Goal: Information Seeking & Learning: Compare options

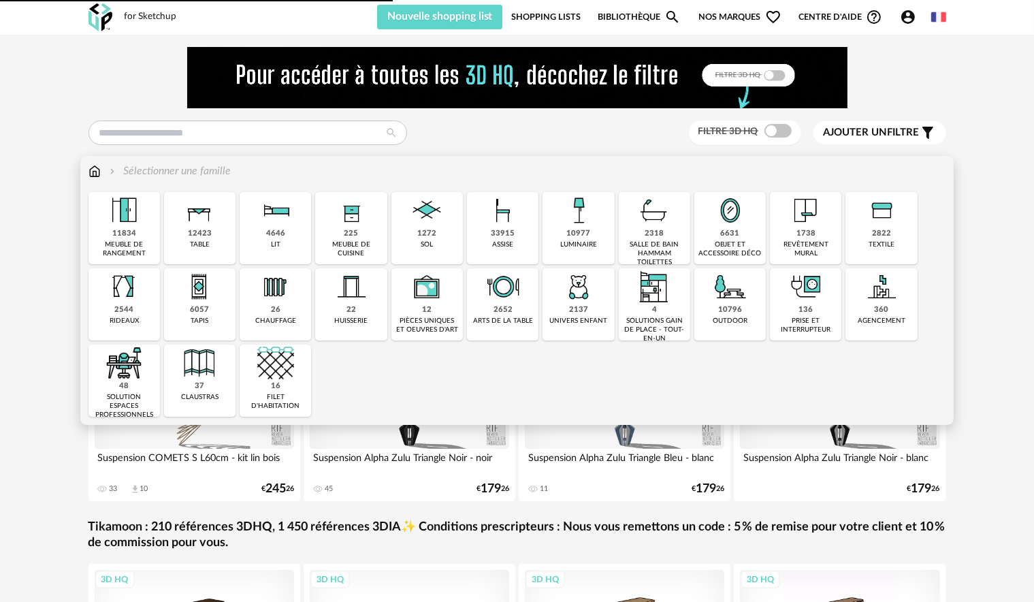
click at [747, 231] on div "6631 objet et accessoire déco" at bounding box center [729, 228] width 71 height 72
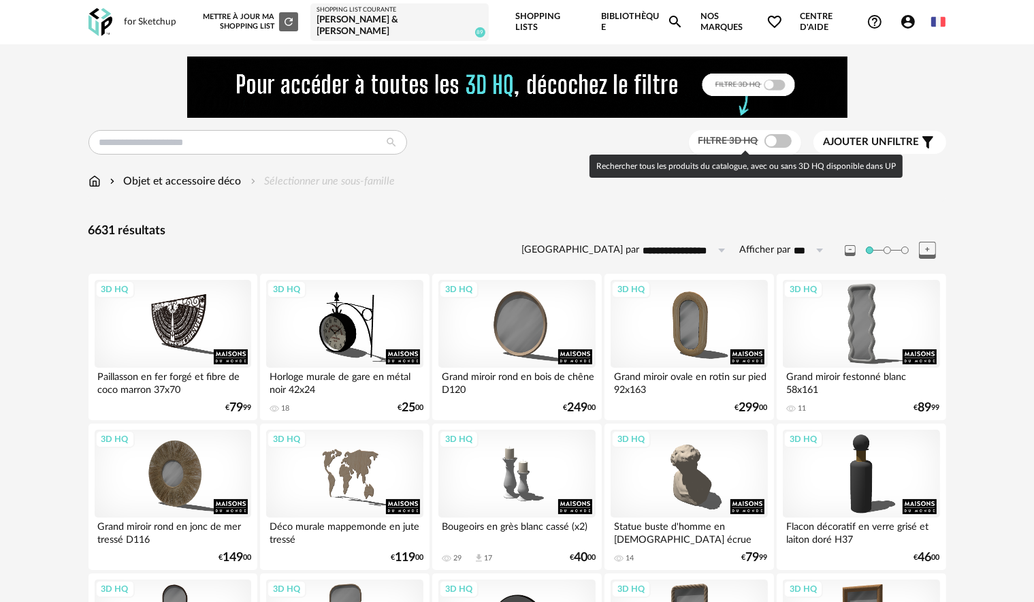
click at [779, 142] on span at bounding box center [777, 141] width 27 height 14
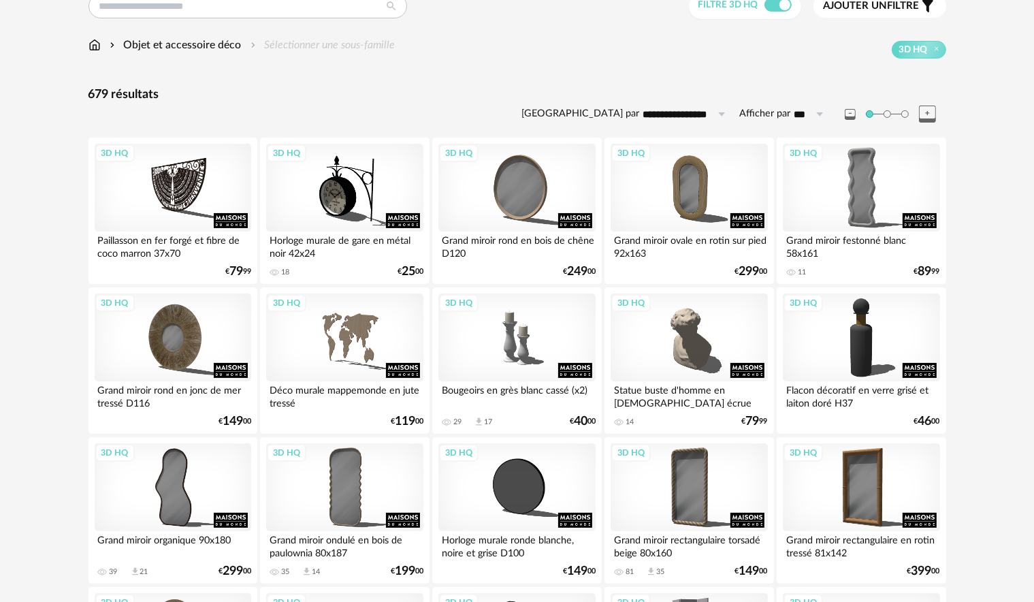
scroll to position [272, 0]
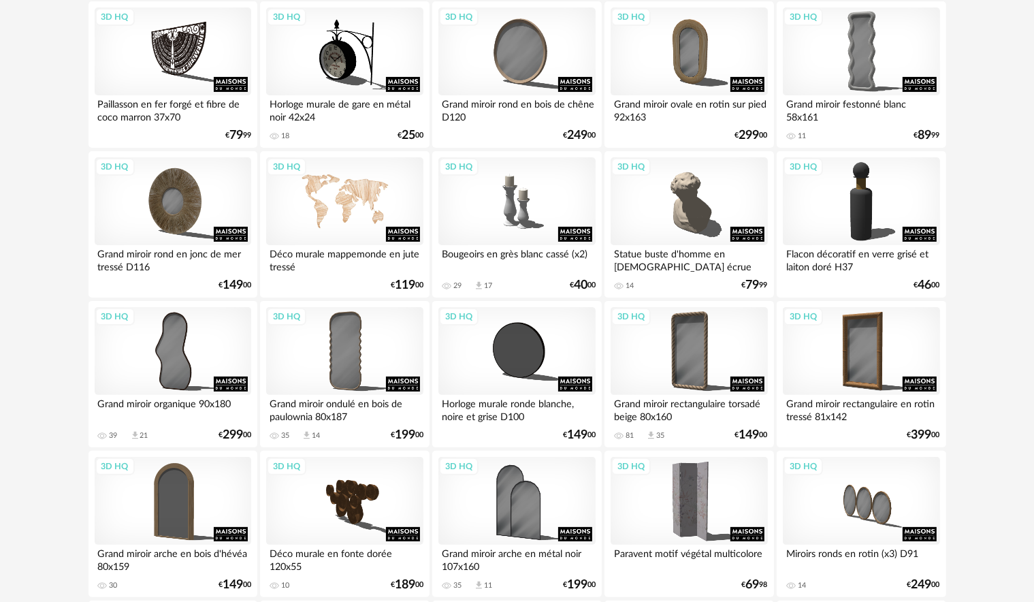
click at [370, 201] on div "3D HQ" at bounding box center [344, 201] width 157 height 88
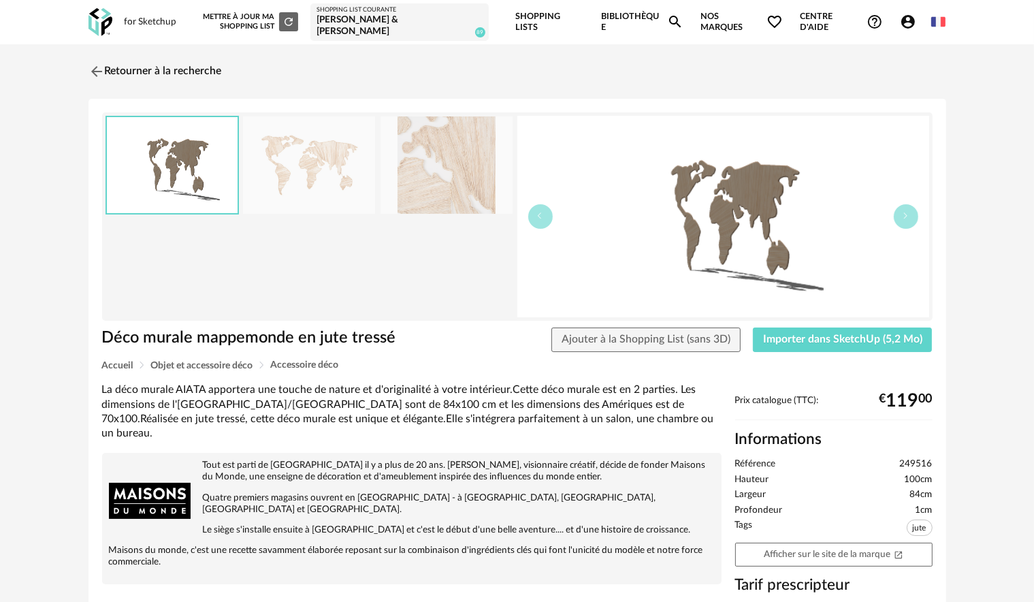
click at [355, 166] on img at bounding box center [309, 164] width 132 height 97
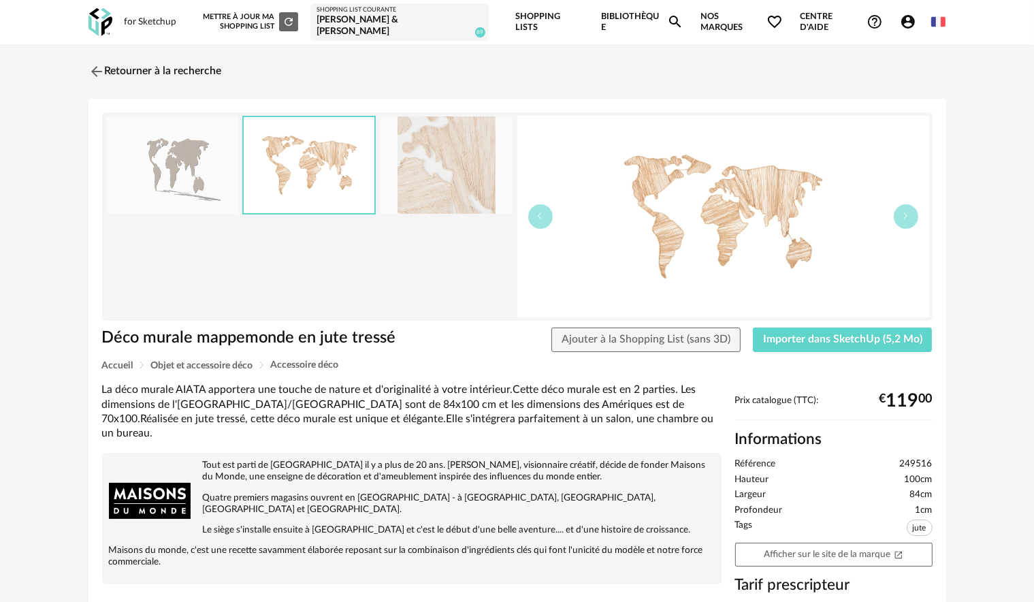
click at [453, 165] on img at bounding box center [447, 164] width 132 height 97
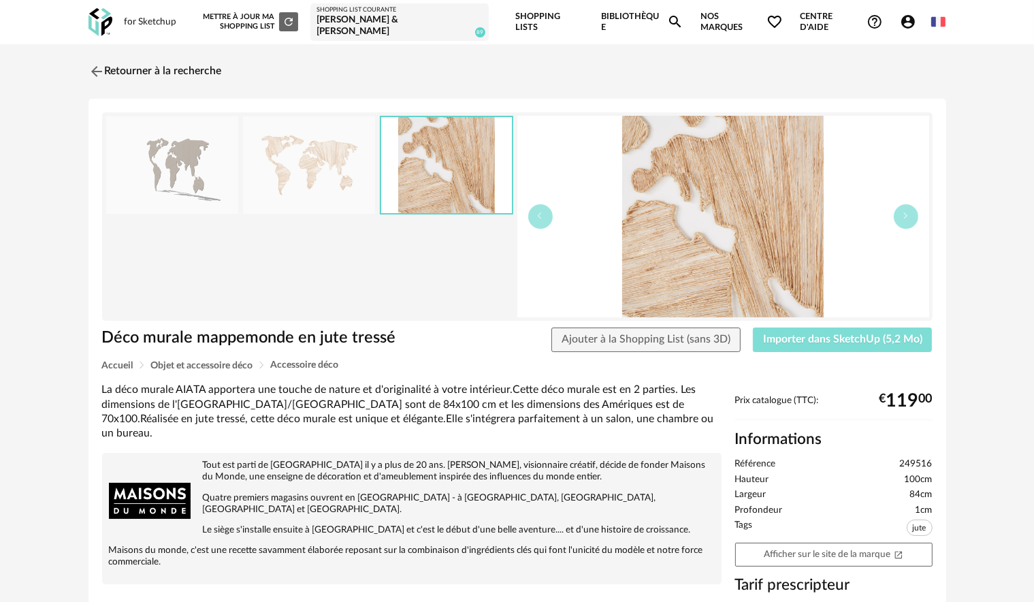
click at [790, 329] on button "Importer dans SketchUp (5,2 Mo)" at bounding box center [843, 339] width 180 height 25
click at [86, 69] on img at bounding box center [95, 71] width 20 height 20
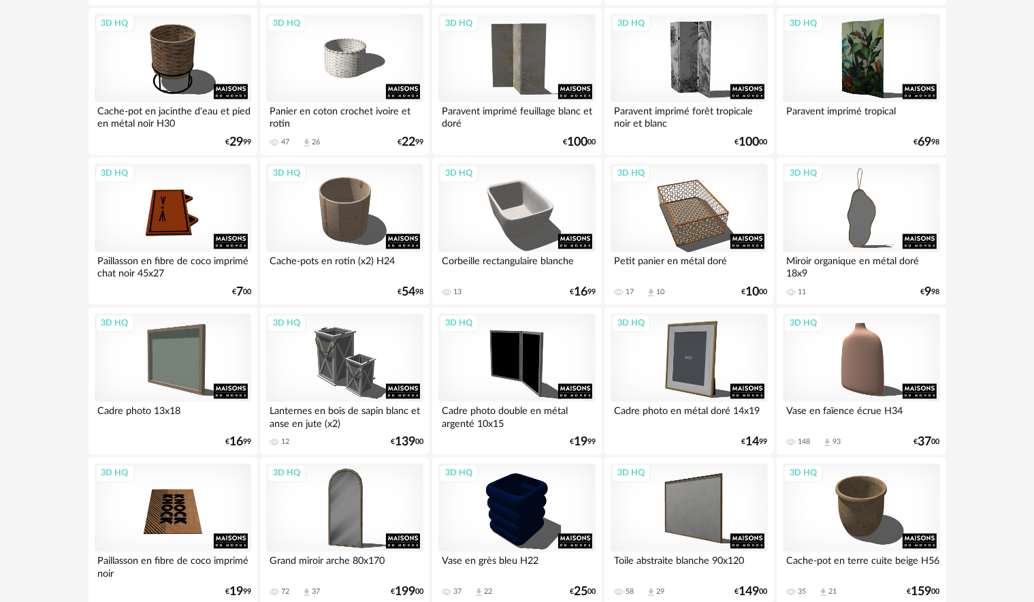
scroll to position [2759, 0]
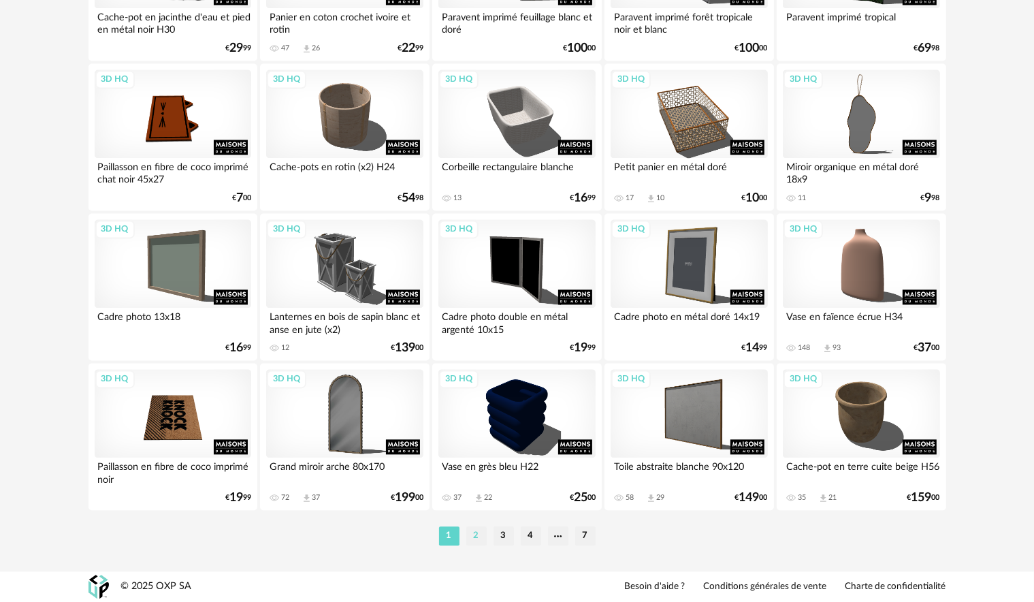
click at [468, 538] on li "2" at bounding box center [476, 535] width 20 height 19
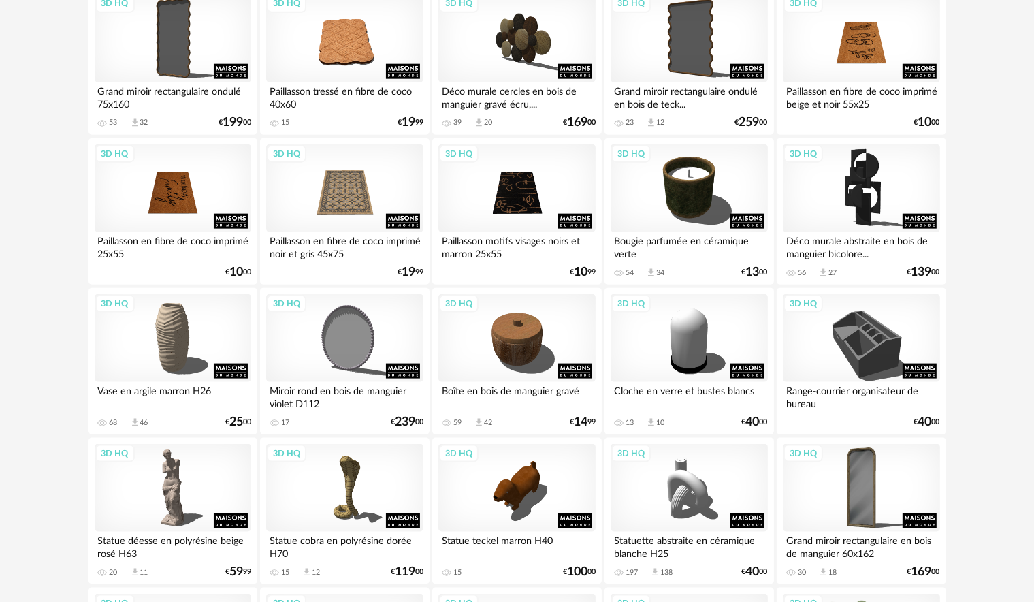
scroll to position [1770, 0]
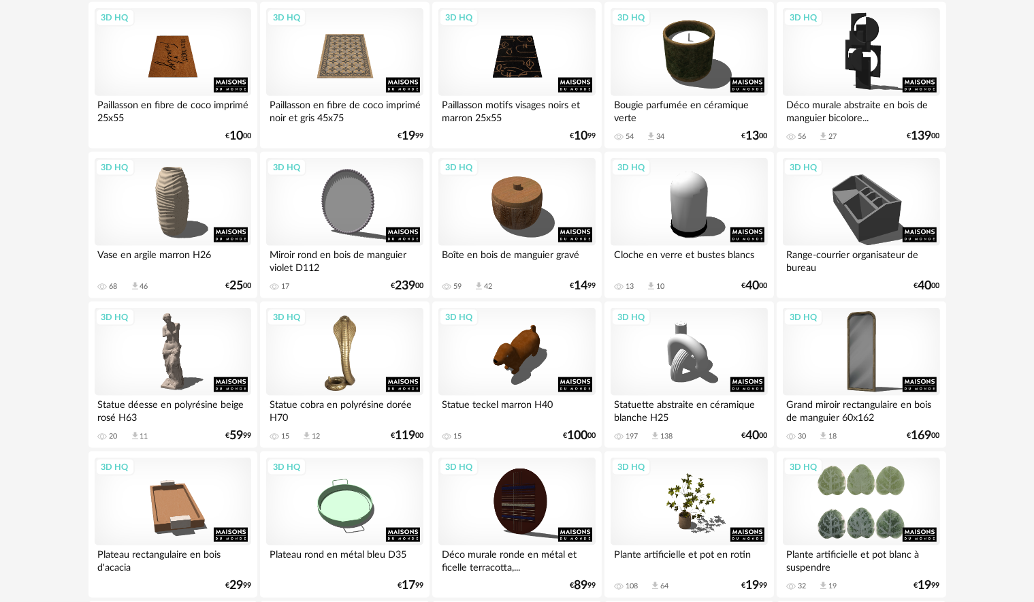
click at [336, 362] on div "3D HQ" at bounding box center [344, 352] width 157 height 88
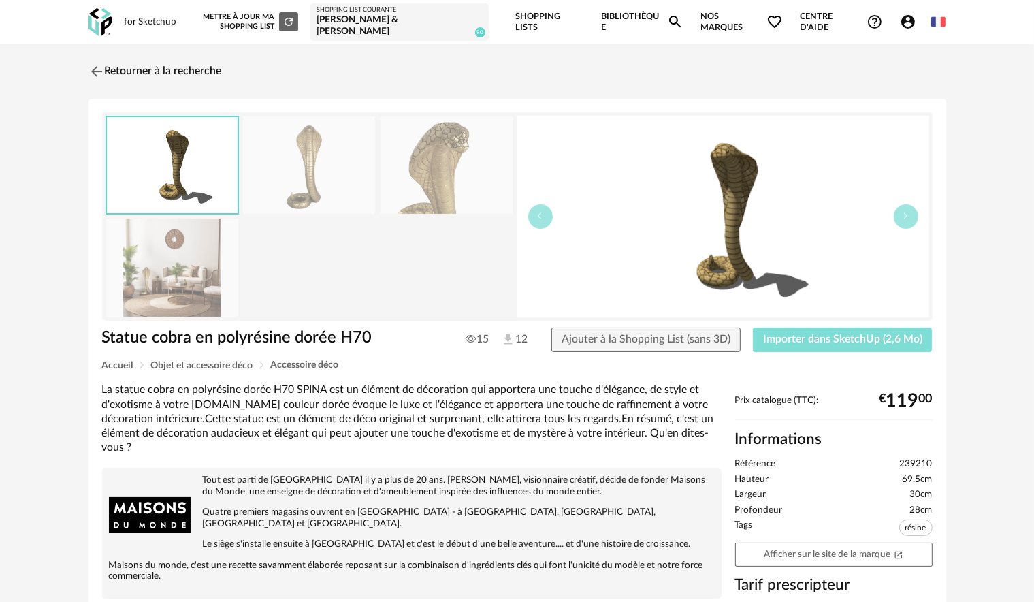
click at [865, 337] on span "Importer dans SketchUp (2,6 Mo)" at bounding box center [842, 339] width 159 height 11
click at [95, 69] on img at bounding box center [95, 71] width 20 height 20
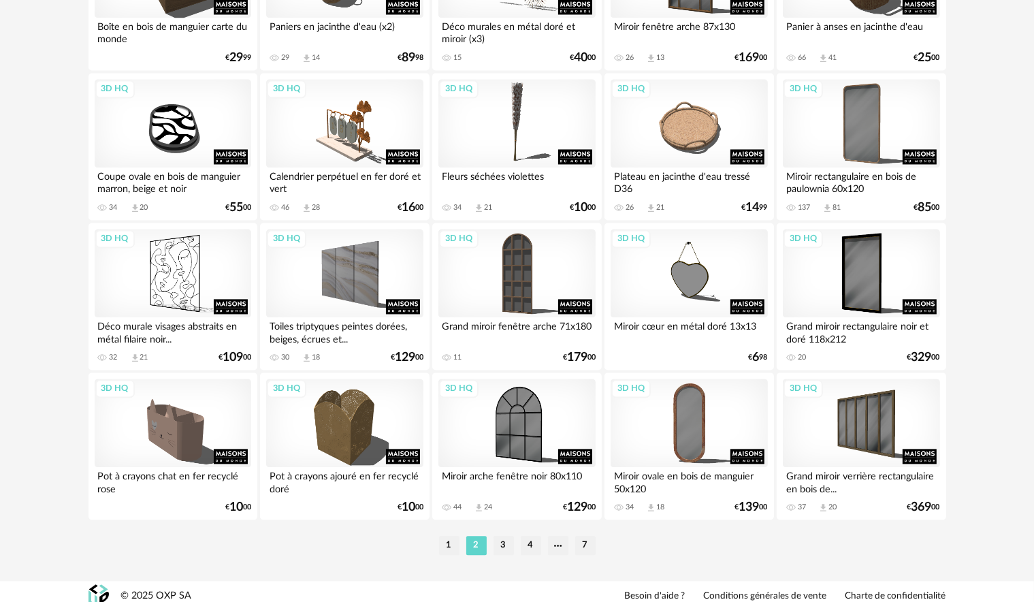
scroll to position [2759, 0]
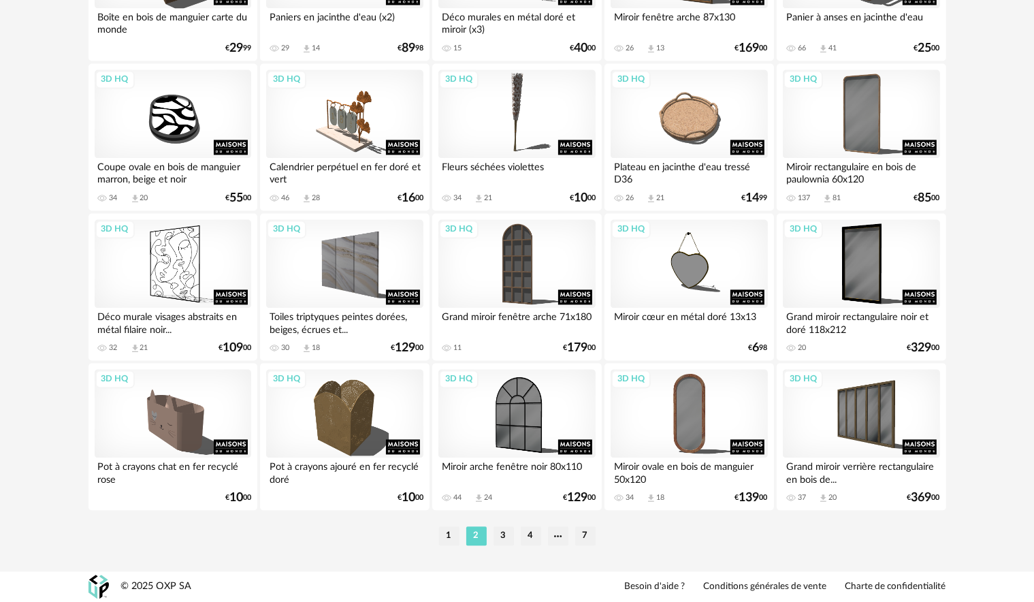
click at [498, 530] on li "3" at bounding box center [504, 535] width 20 height 19
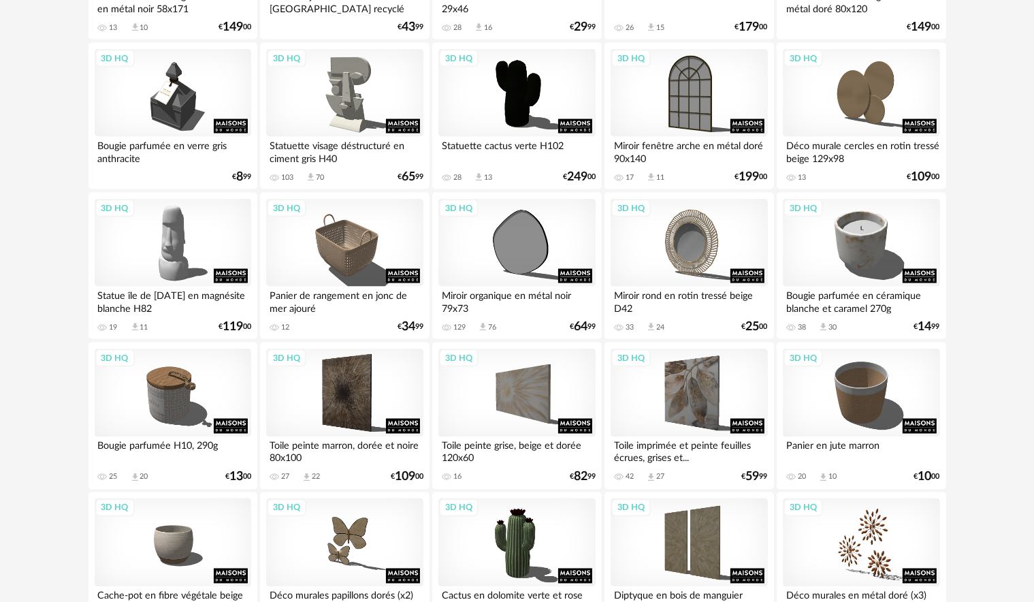
scroll to position [2314, 0]
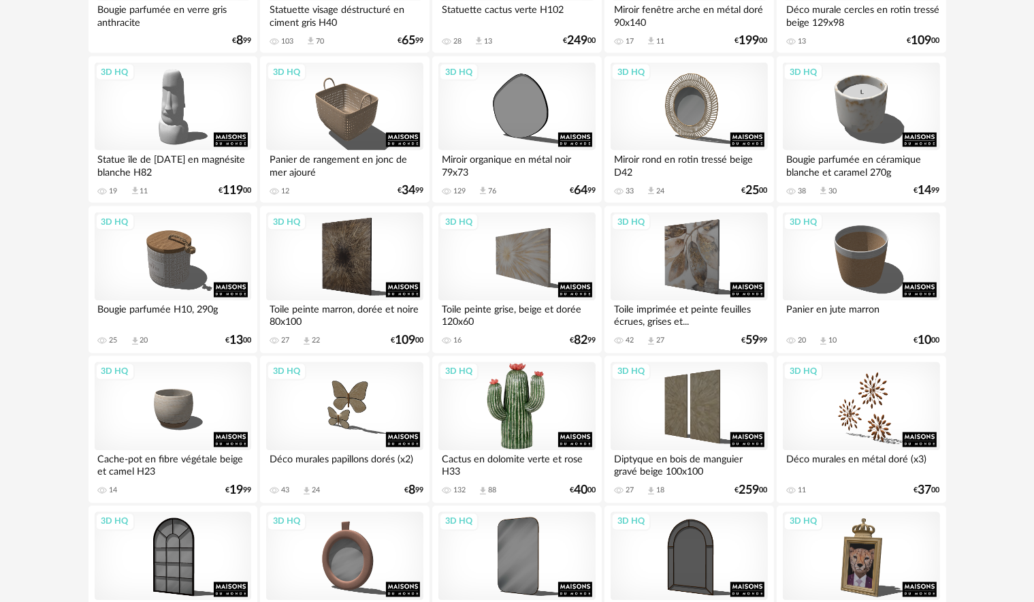
click at [546, 415] on div "3D HQ" at bounding box center [516, 406] width 157 height 88
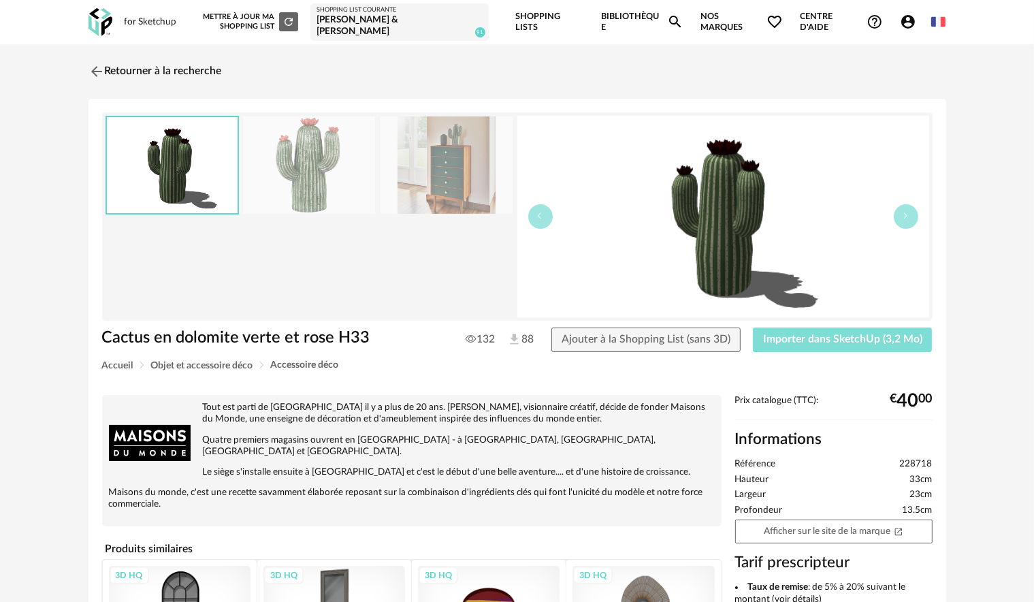
click at [830, 342] on span "Importer dans SketchUp (3,2 Mo)" at bounding box center [842, 339] width 159 height 11
click at [93, 70] on img at bounding box center [95, 71] width 20 height 20
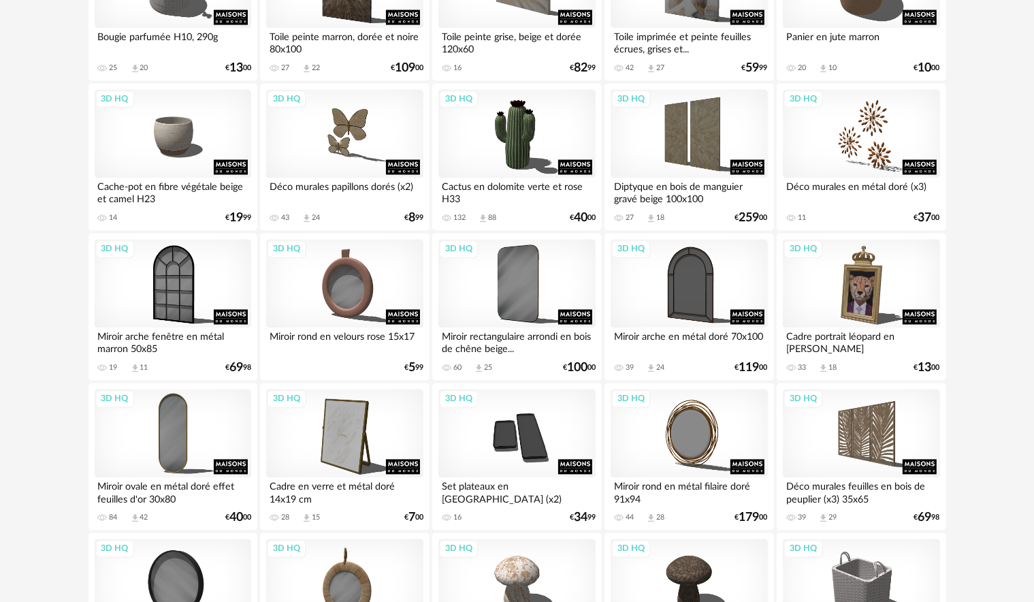
scroll to position [2723, 0]
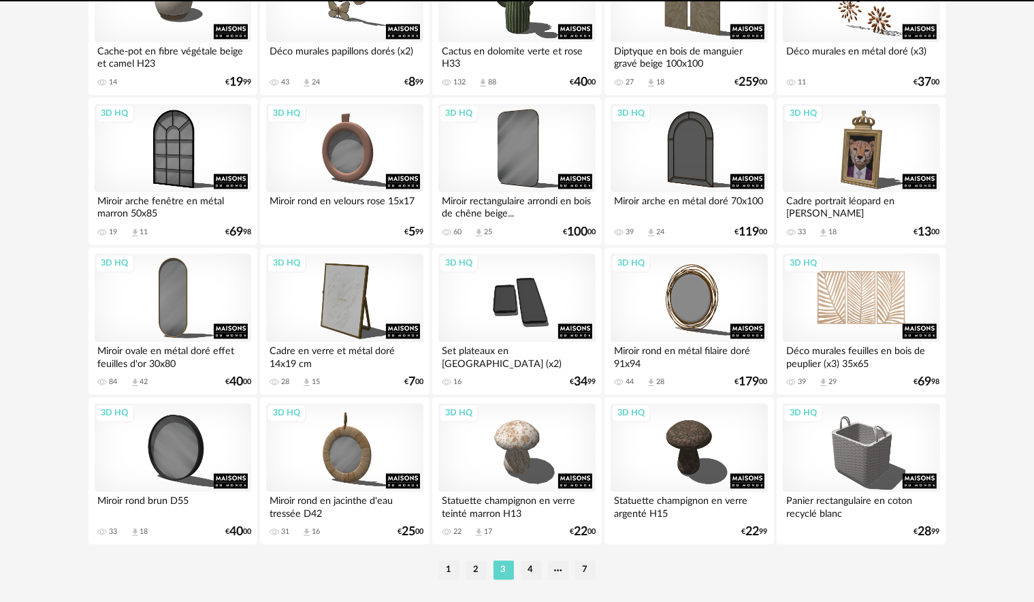
click at [881, 305] on div "3D HQ" at bounding box center [861, 297] width 157 height 88
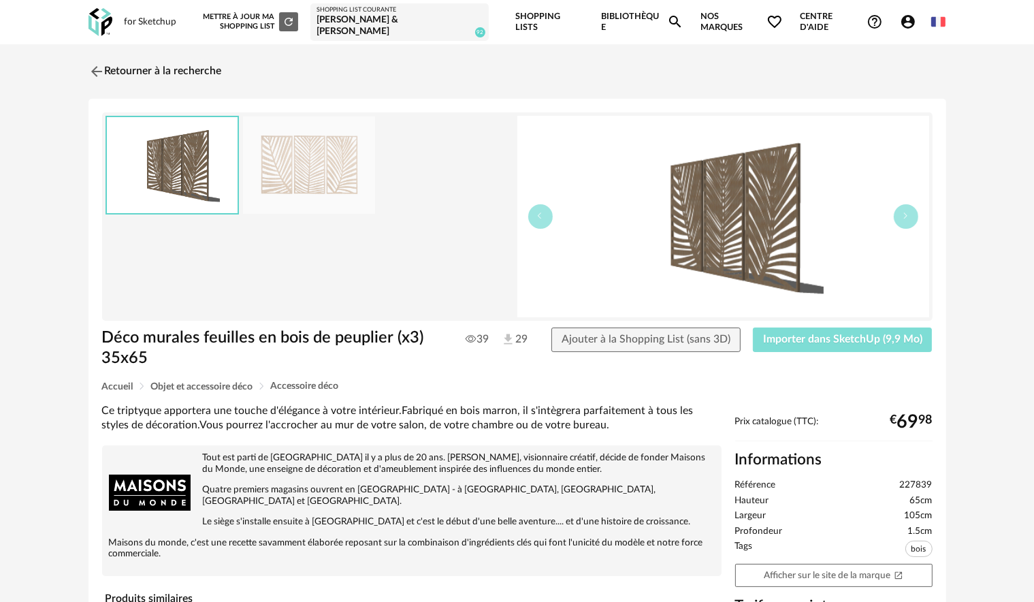
click at [839, 336] on span "Importer dans SketchUp (9,9 Mo)" at bounding box center [842, 339] width 159 height 11
click at [97, 67] on img at bounding box center [95, 71] width 20 height 20
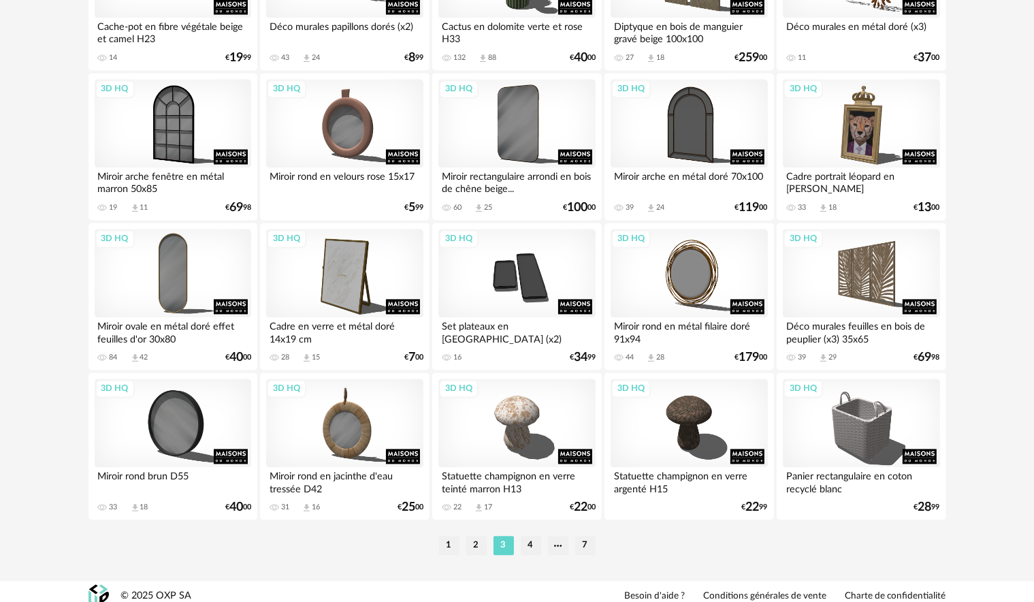
scroll to position [2759, 0]
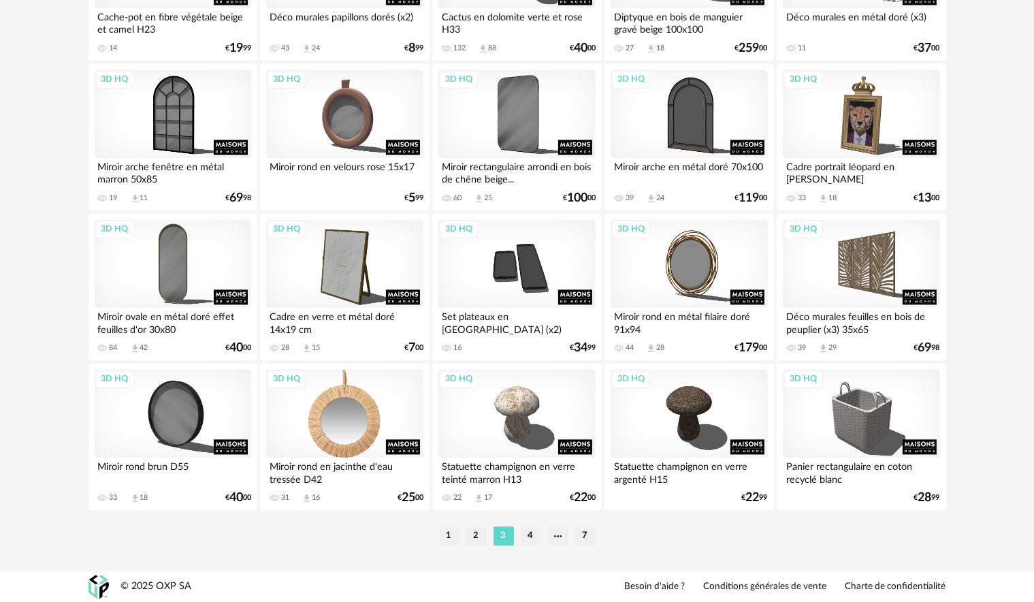
click at [377, 421] on div "3D HQ" at bounding box center [344, 413] width 157 height 88
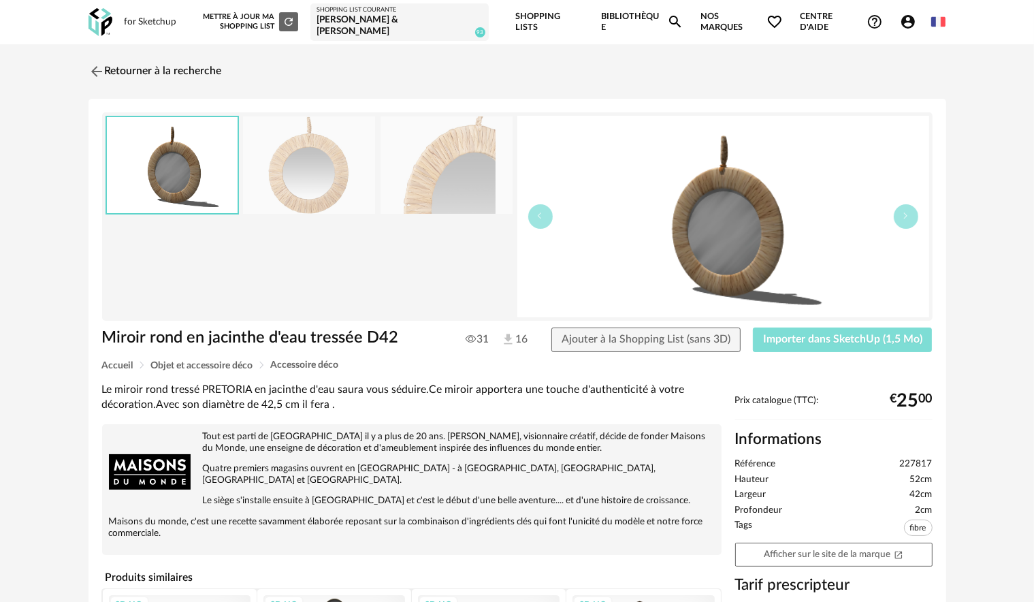
click at [814, 332] on button "Importer dans SketchUp (1,5 Mo)" at bounding box center [843, 339] width 180 height 25
click at [105, 70] on link "Retourner à la recherche" at bounding box center [151, 72] width 133 height 30
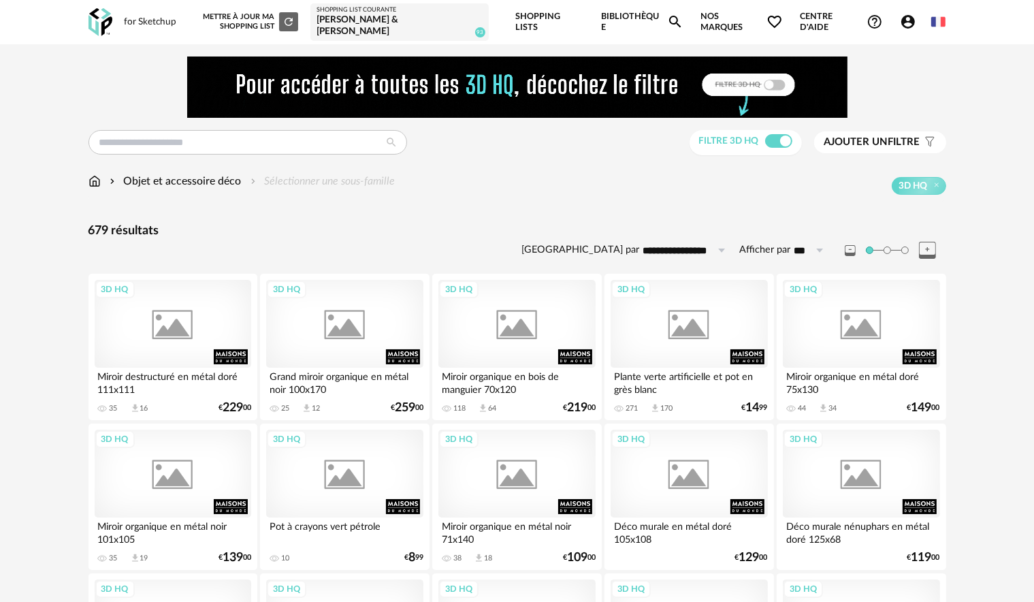
scroll to position [2759, 0]
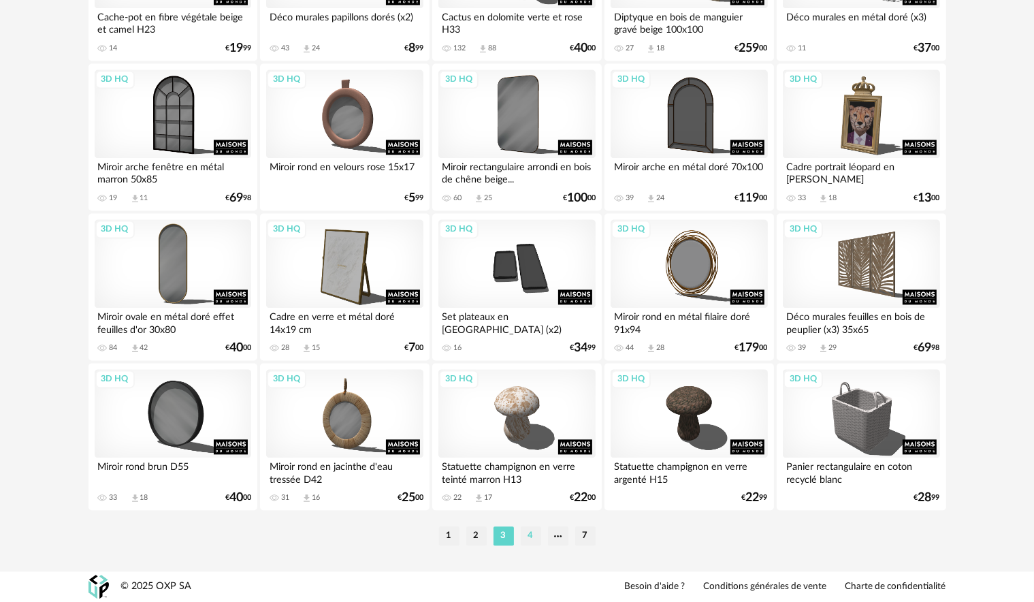
click at [532, 541] on li "4" at bounding box center [531, 535] width 20 height 19
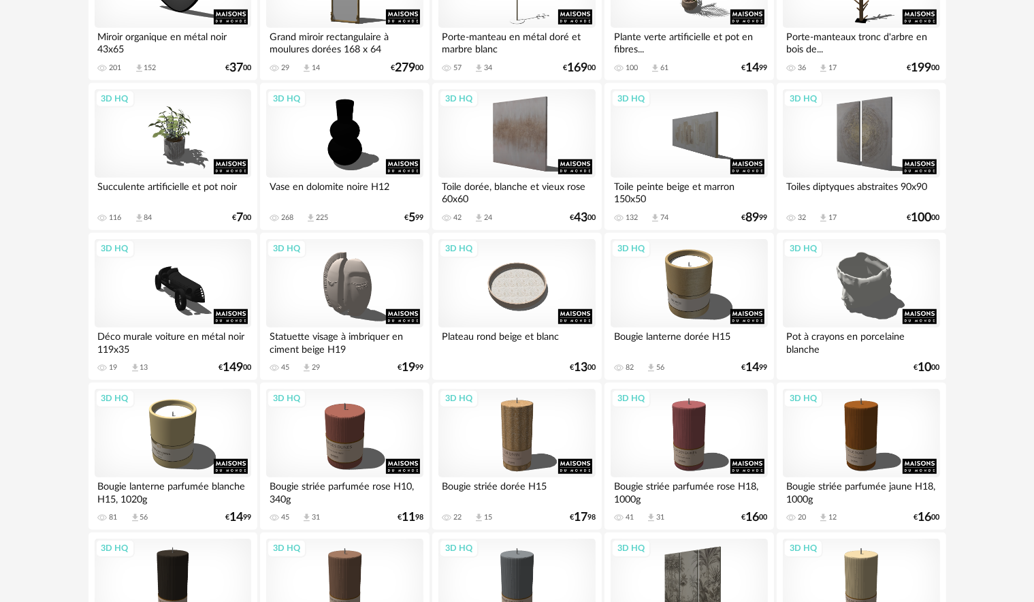
scroll to position [1225, 0]
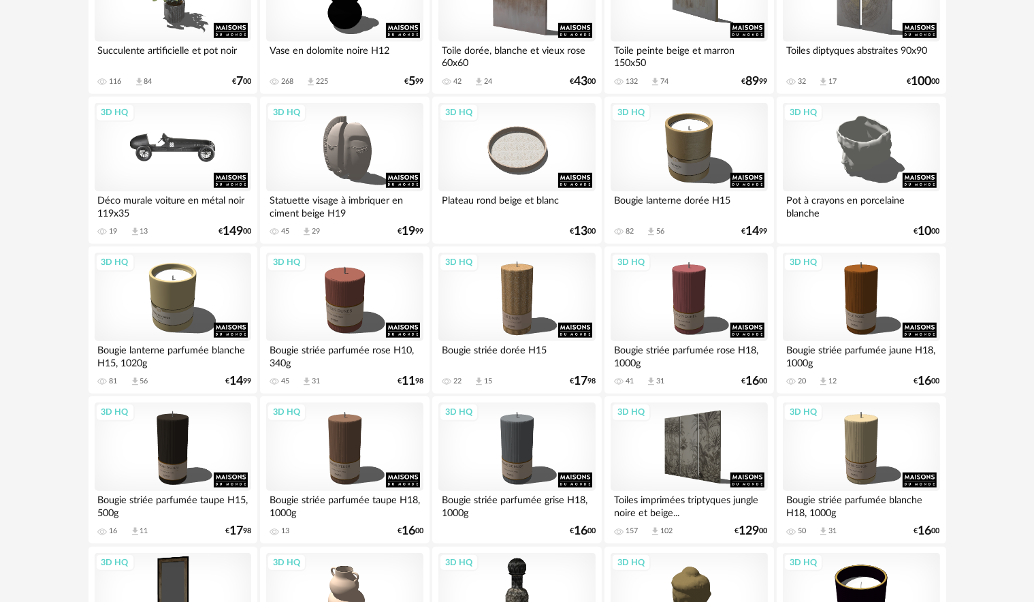
click at [222, 155] on div "3D HQ" at bounding box center [173, 147] width 157 height 88
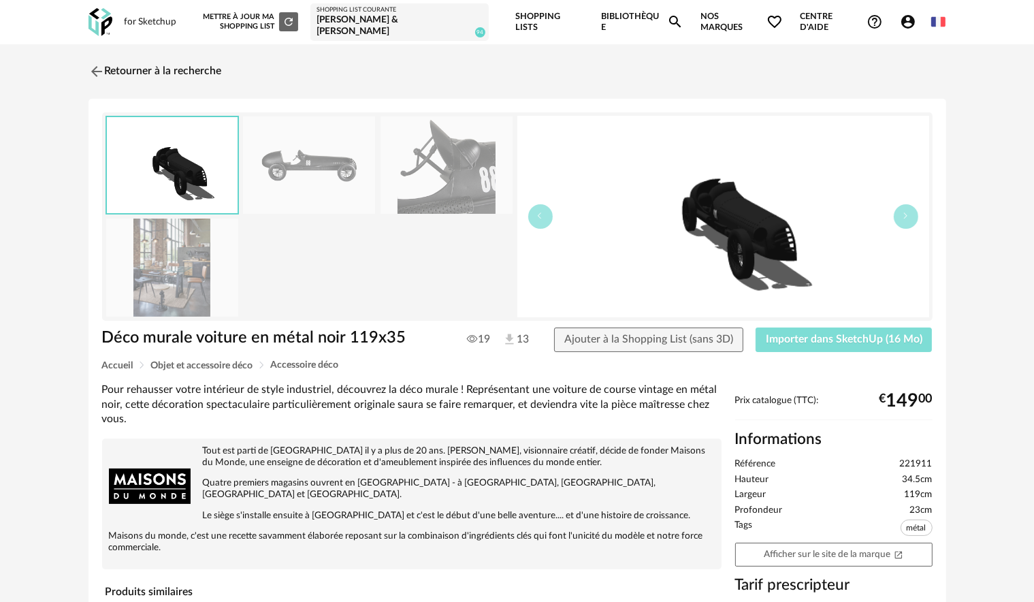
click at [801, 338] on span "Importer dans SketchUp (16 Mo)" at bounding box center [844, 339] width 157 height 11
click at [98, 77] on img at bounding box center [95, 71] width 20 height 20
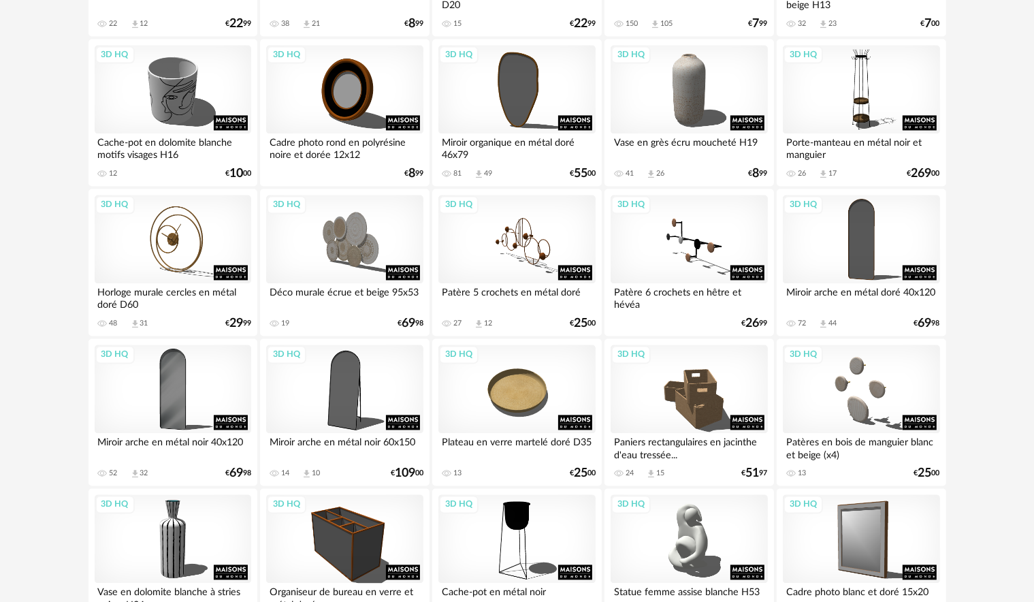
scroll to position [2759, 0]
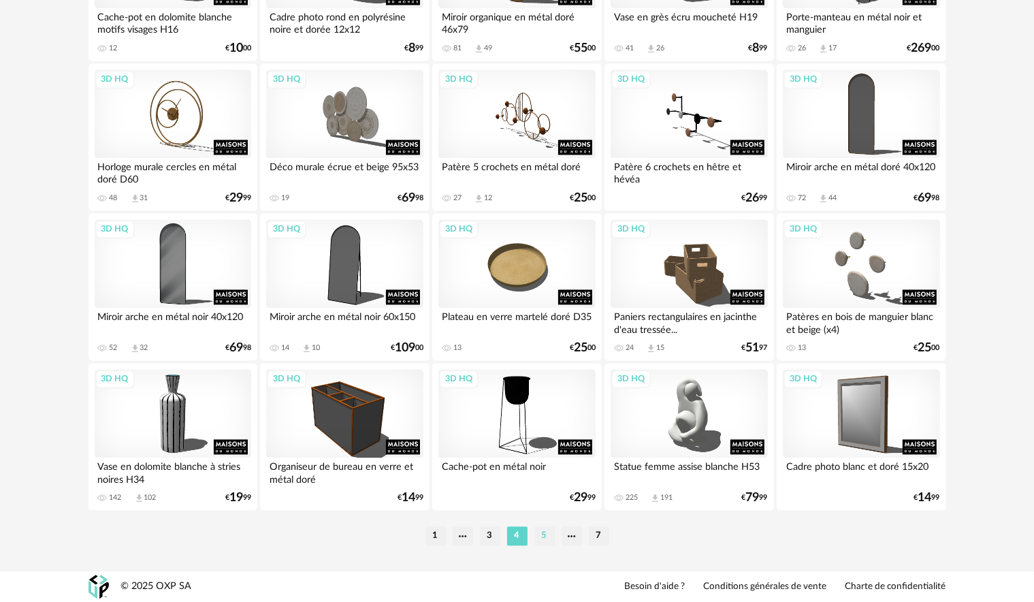
click at [550, 534] on li "5" at bounding box center [544, 535] width 20 height 19
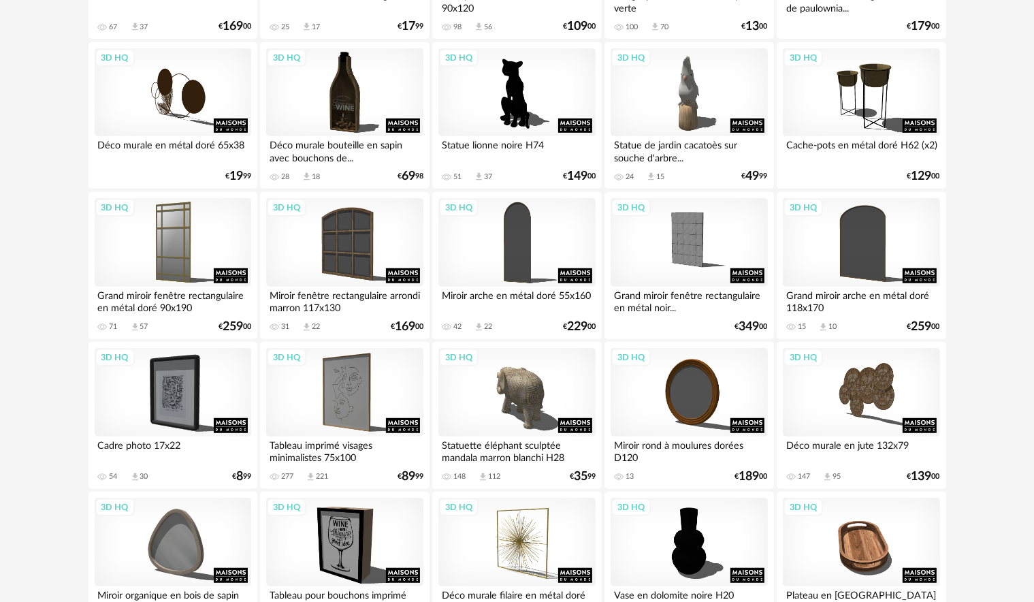
scroll to position [817, 0]
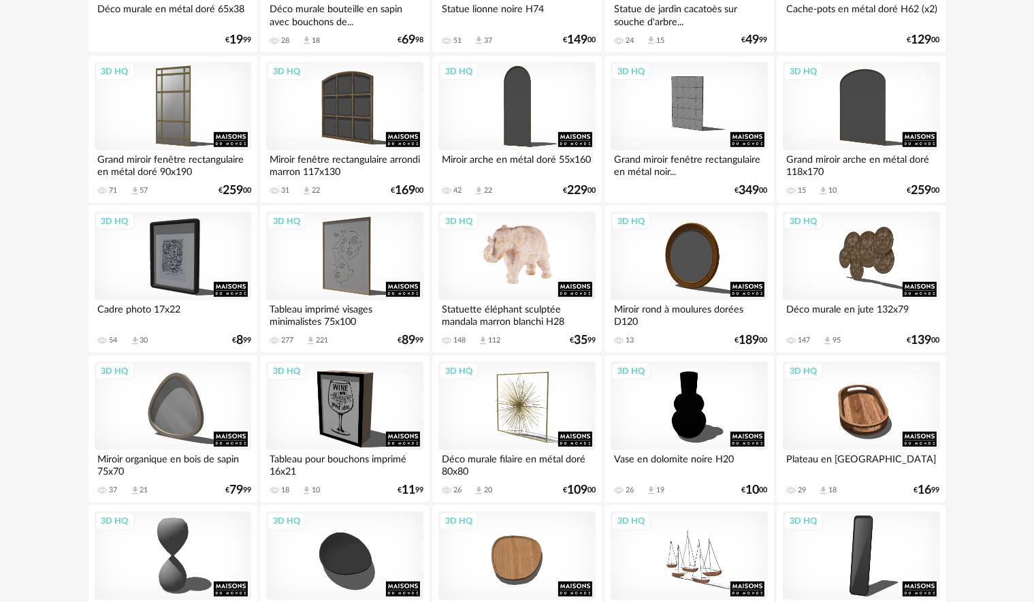
click at [556, 251] on div "3D HQ" at bounding box center [516, 256] width 157 height 88
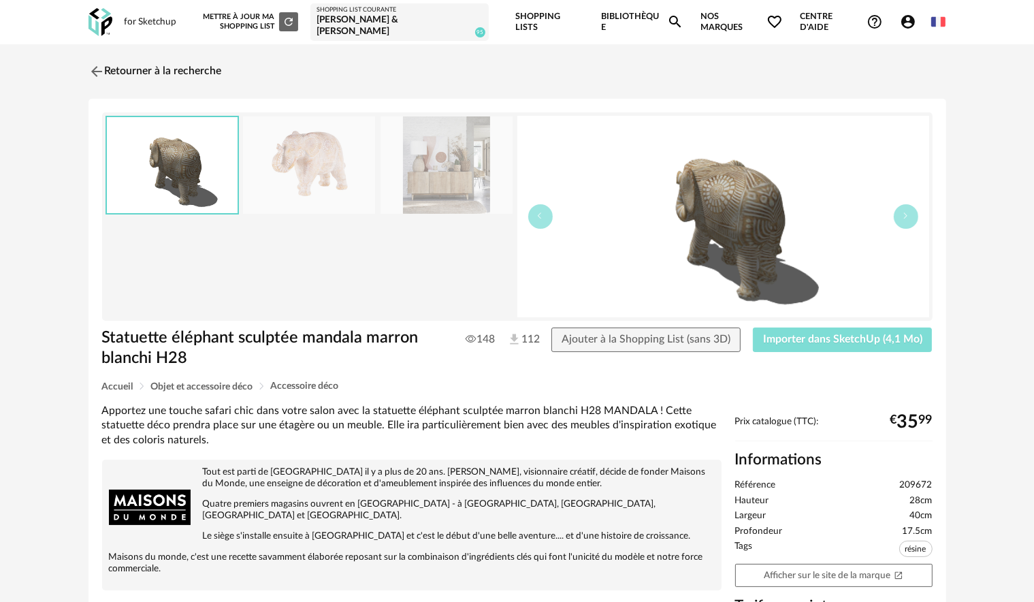
click at [801, 347] on button "Importer dans SketchUp (4,1 Mo)" at bounding box center [843, 339] width 180 height 25
click at [91, 69] on img at bounding box center [95, 71] width 20 height 20
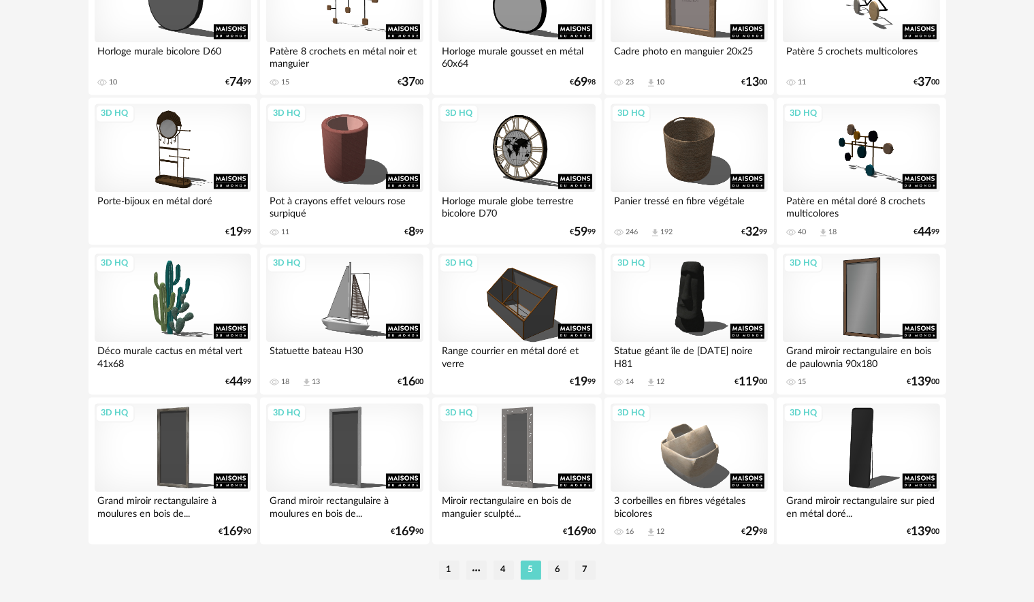
scroll to position [2759, 0]
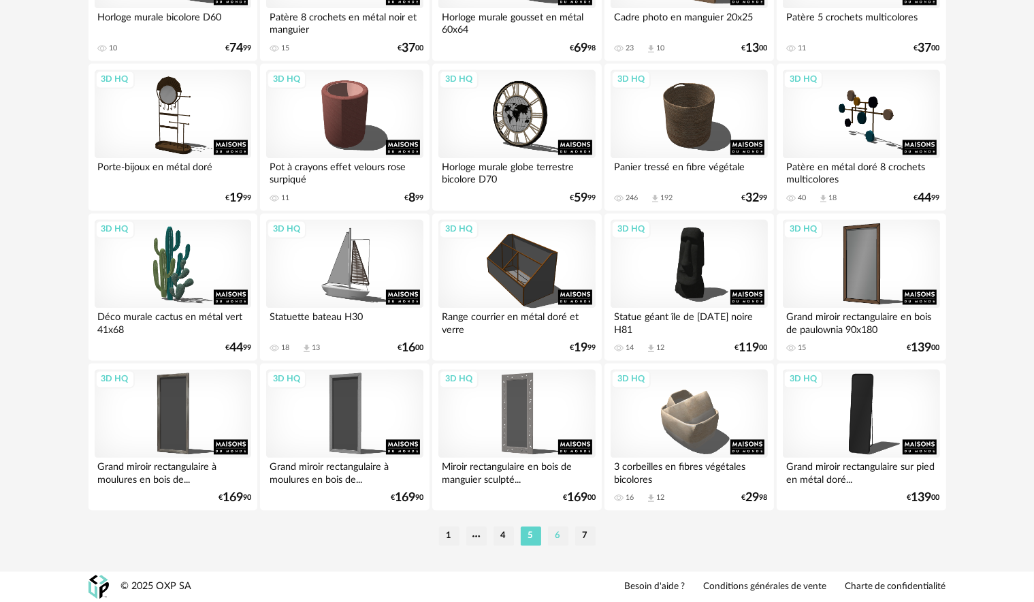
click at [556, 541] on li "6" at bounding box center [558, 535] width 20 height 19
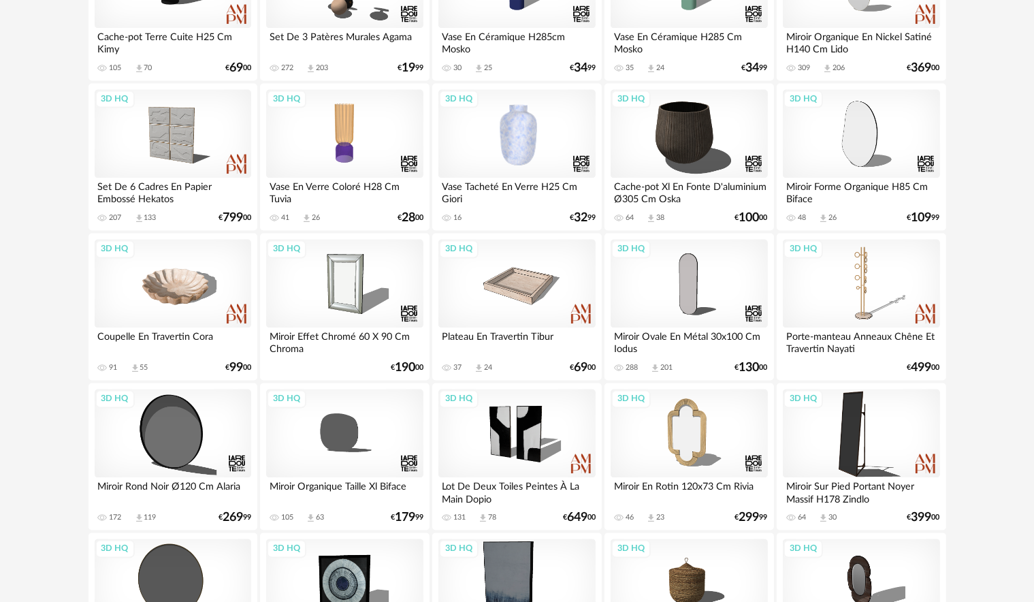
scroll to position [2723, 0]
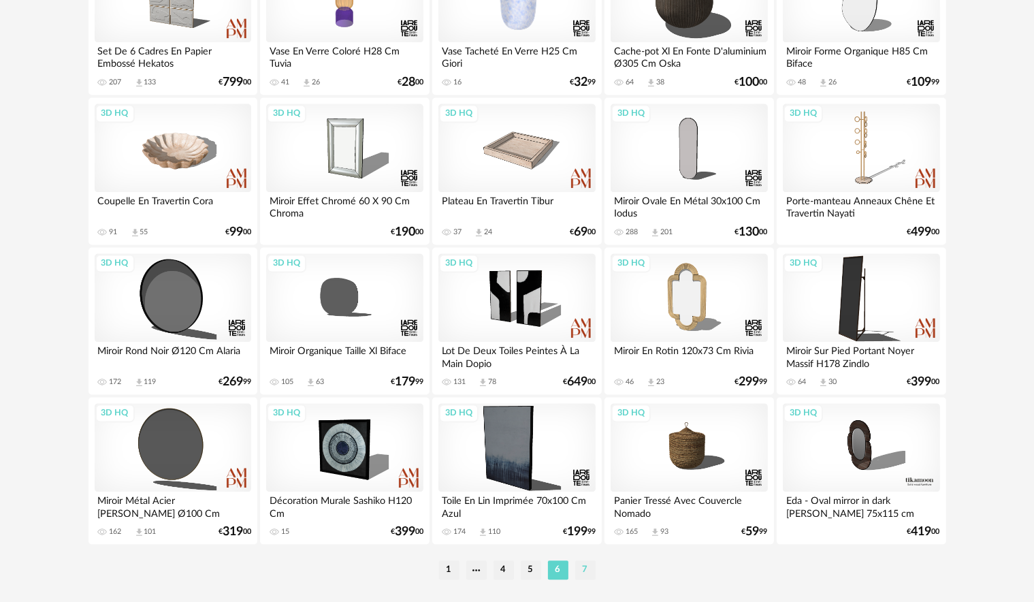
click at [590, 575] on li "7" at bounding box center [585, 569] width 20 height 19
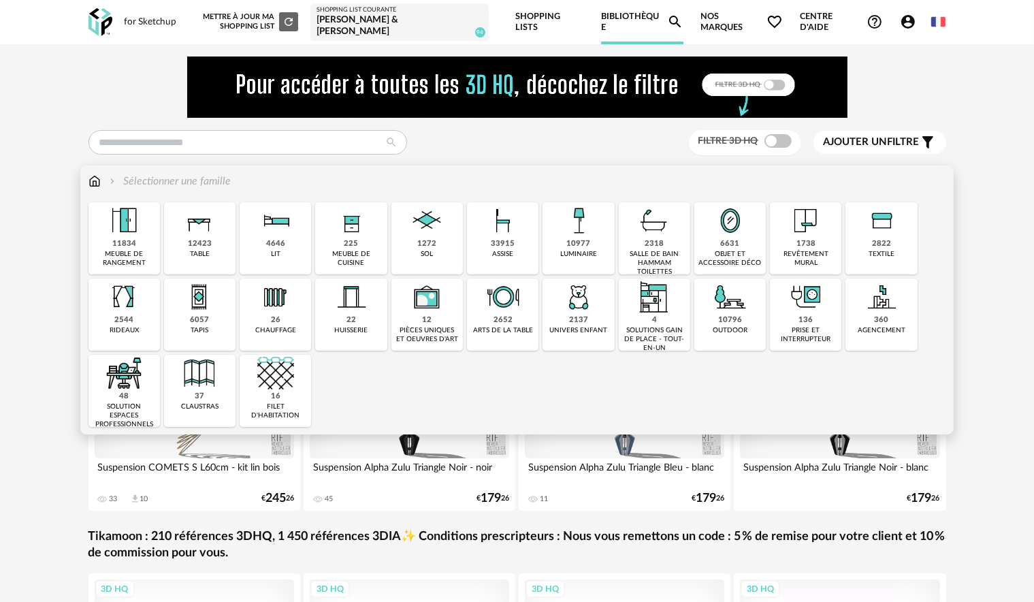
click at [791, 242] on div "1738 revêtement mural" at bounding box center [805, 238] width 71 height 72
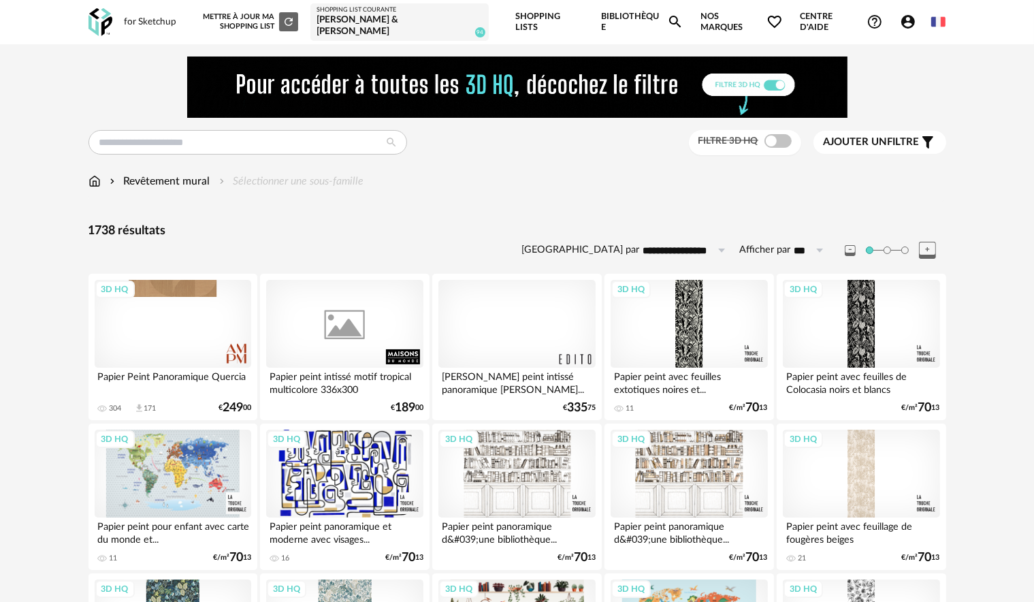
click at [505, 346] on div at bounding box center [516, 324] width 157 height 88
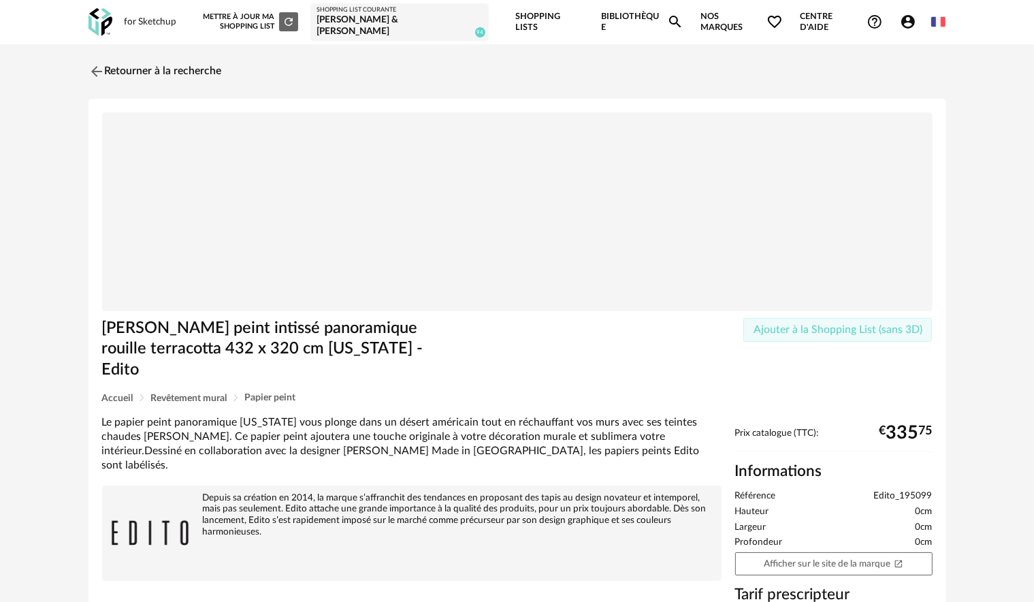
click at [801, 327] on span "Ajouter à la Shopping List (sans 3D)" at bounding box center [838, 329] width 169 height 11
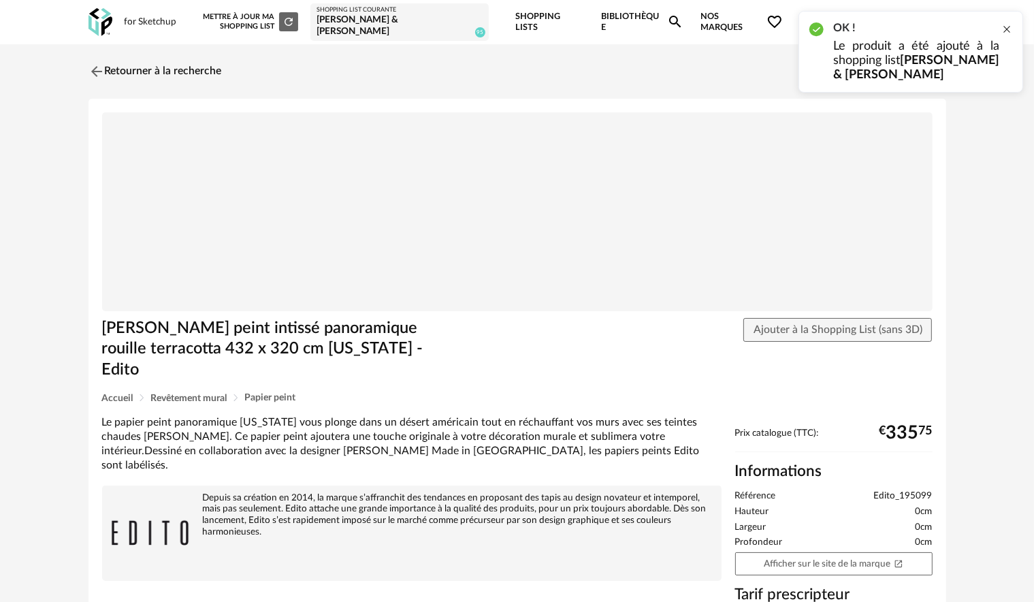
click at [1006, 29] on div at bounding box center [1006, 29] width 11 height 11
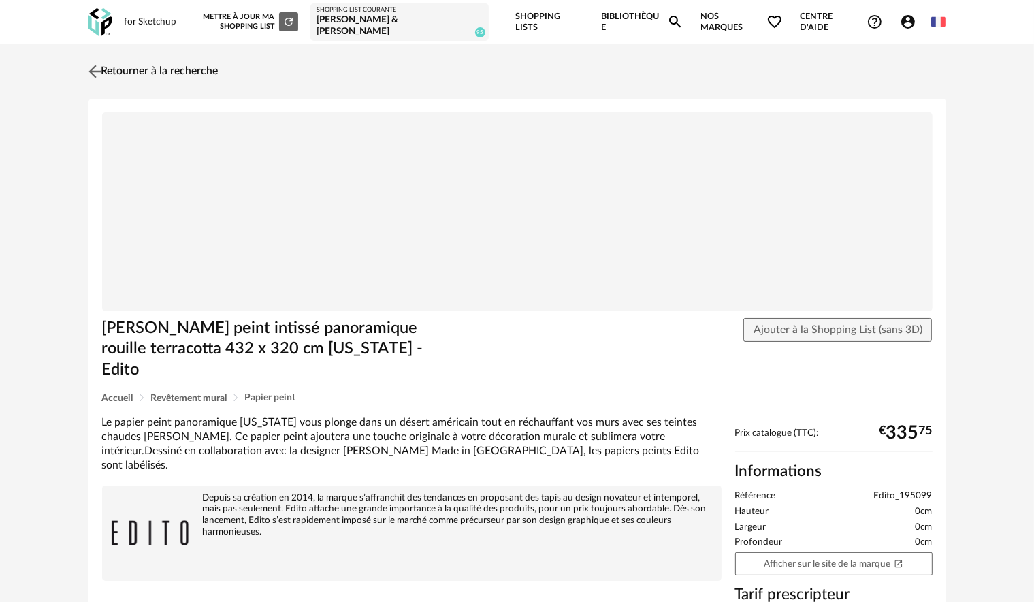
click at [98, 71] on img at bounding box center [95, 71] width 20 height 20
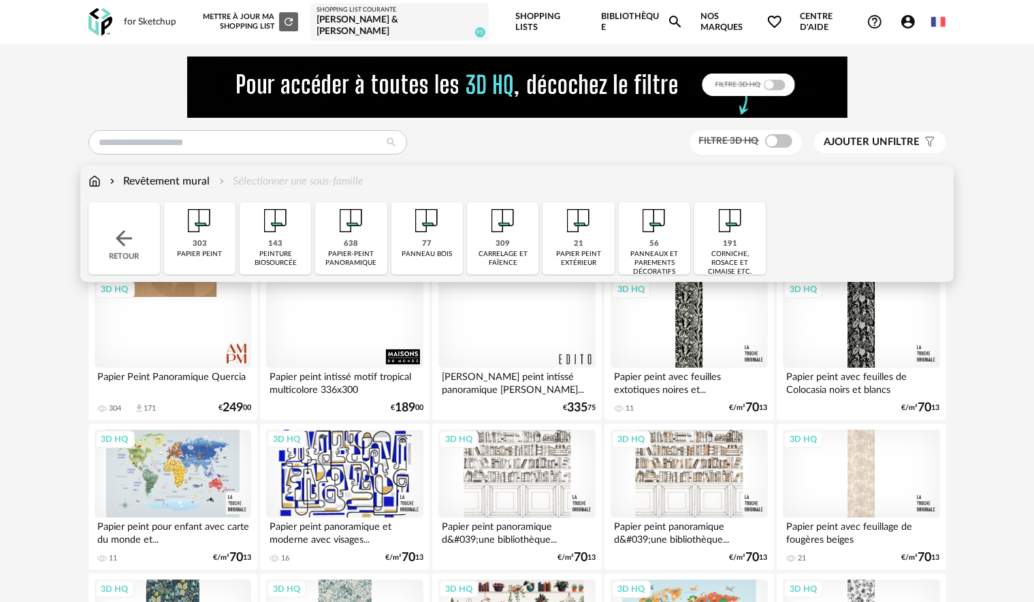
click at [346, 186] on div "Revêtement mural Sélectionner une sous-famille" at bounding box center [226, 182] width 276 height 16
click at [340, 178] on div "Revêtement mural Sélectionner une sous-famille" at bounding box center [226, 182] width 276 height 16
click at [364, 251] on div "papier-peint panoramique" at bounding box center [350, 259] width 63 height 18
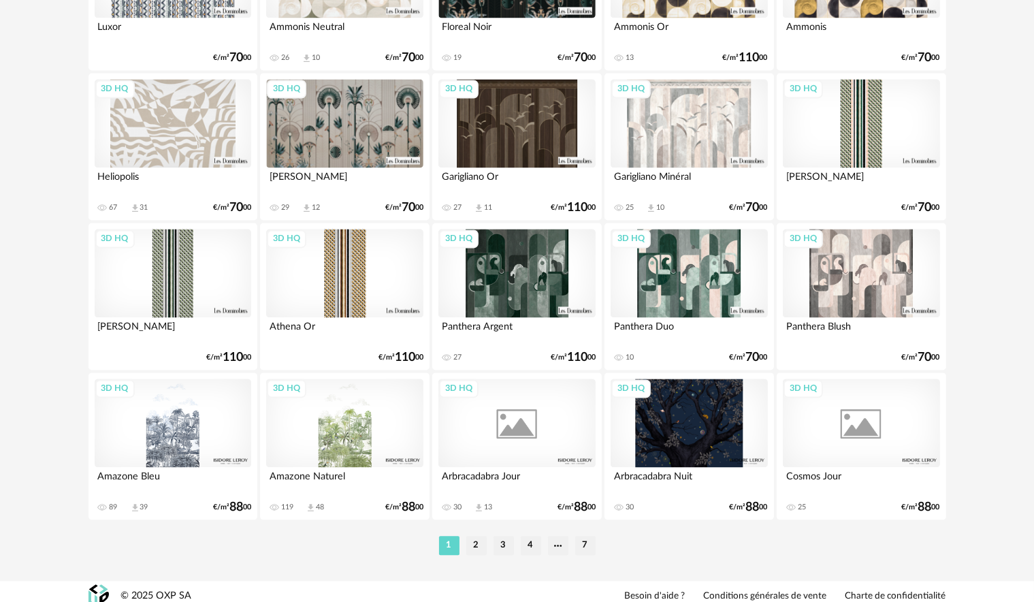
scroll to position [2759, 0]
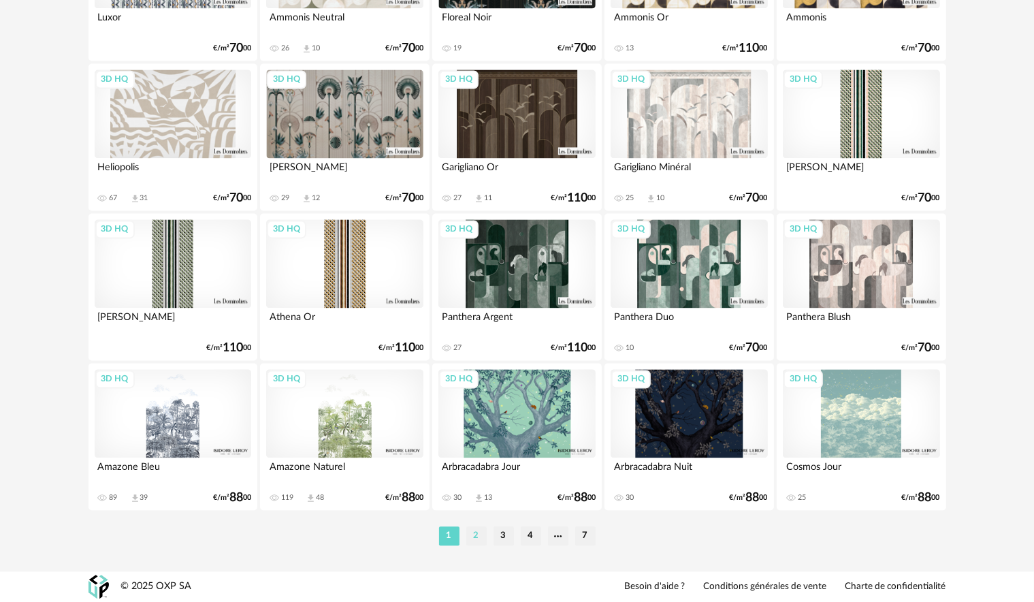
click at [483, 538] on li "2" at bounding box center [476, 535] width 20 height 19
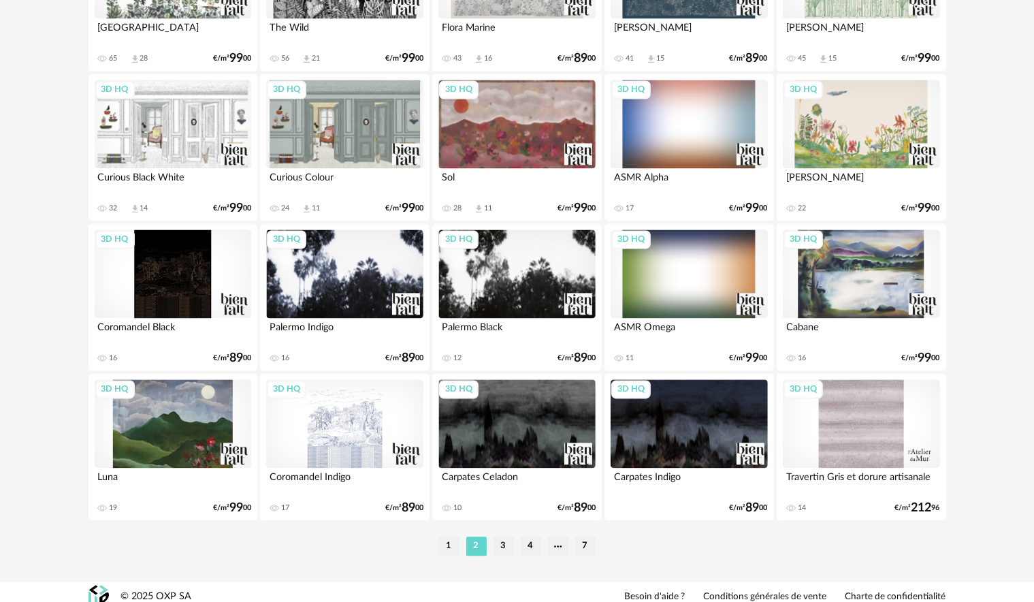
scroll to position [2759, 0]
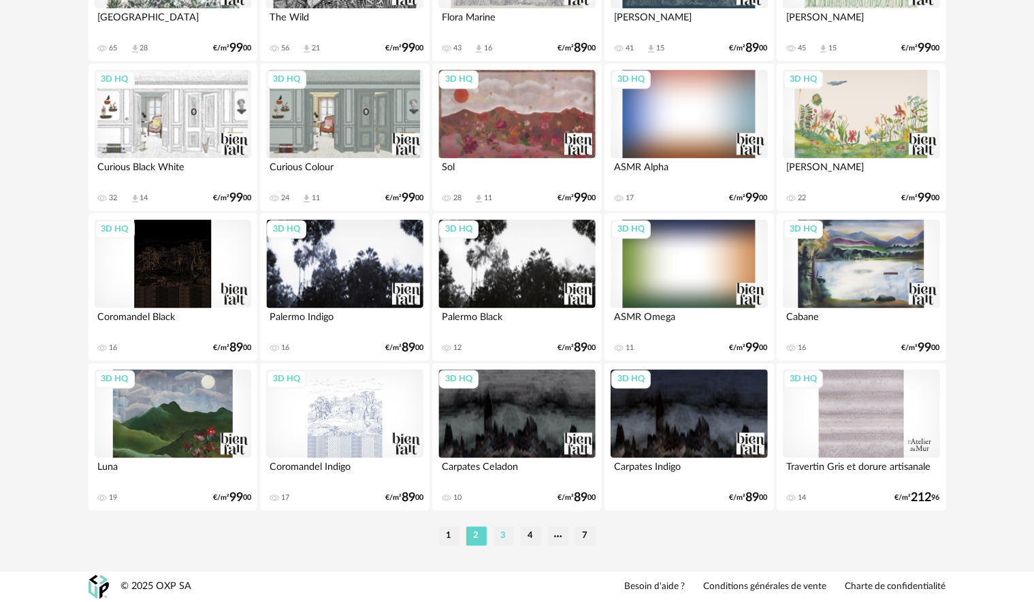
click at [511, 538] on li "3" at bounding box center [504, 535] width 20 height 19
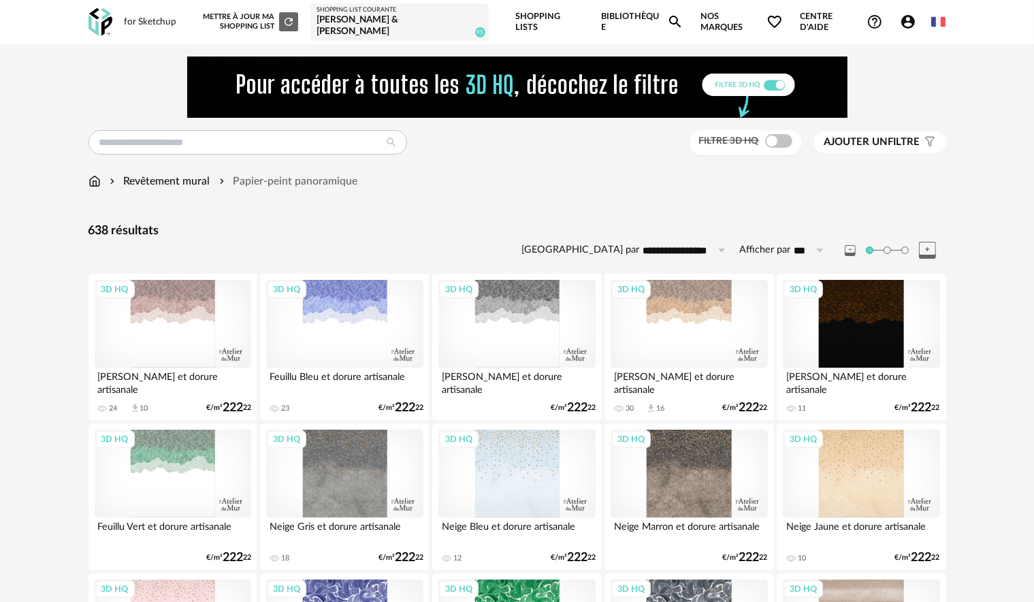
click at [692, 251] on input "**********" at bounding box center [687, 251] width 94 height 22
click at [710, 312] on span "Prix croissant" at bounding box center [690, 308] width 73 height 12
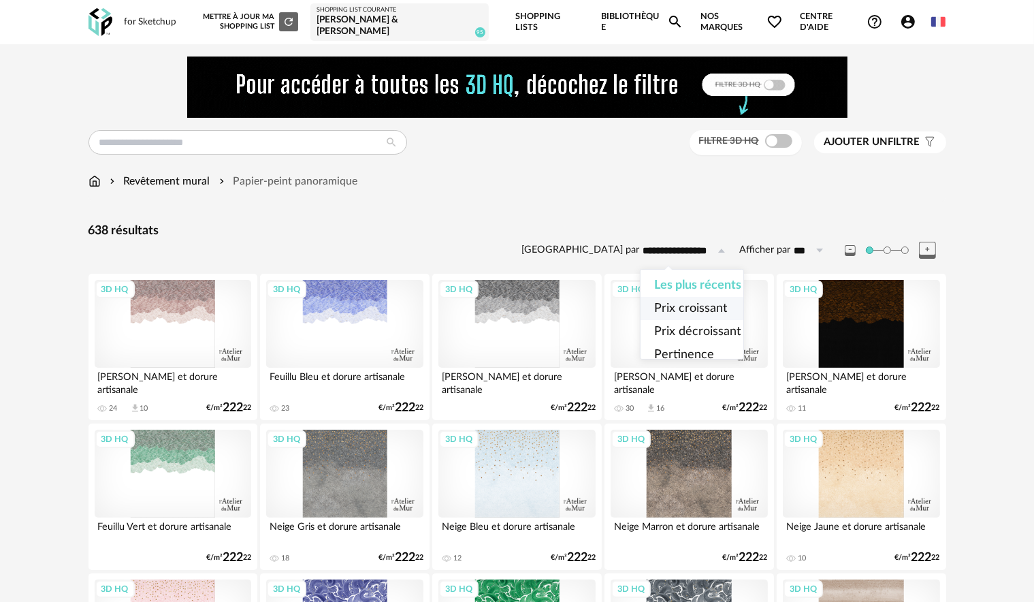
type input "**********"
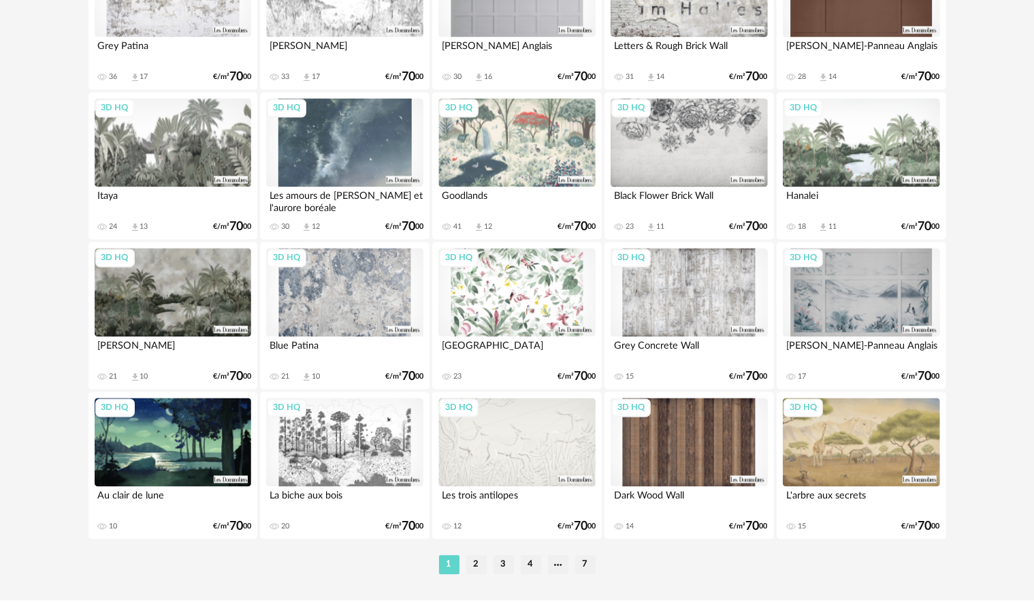
scroll to position [2759, 0]
